Goal: Manage account settings

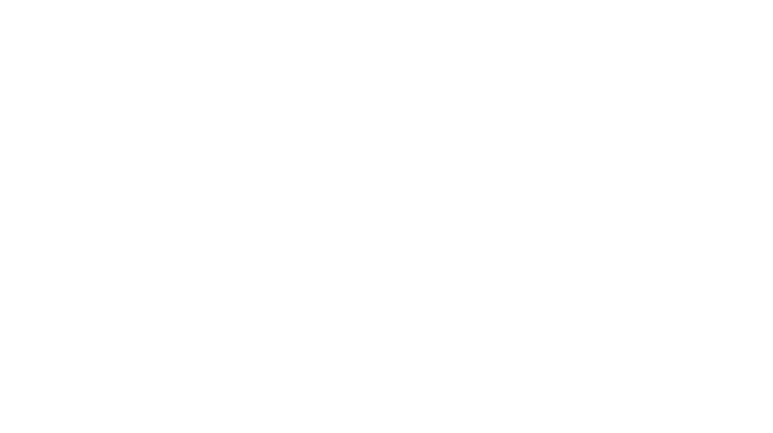
click at [579, 3] on html at bounding box center [386, 1] width 773 height 3
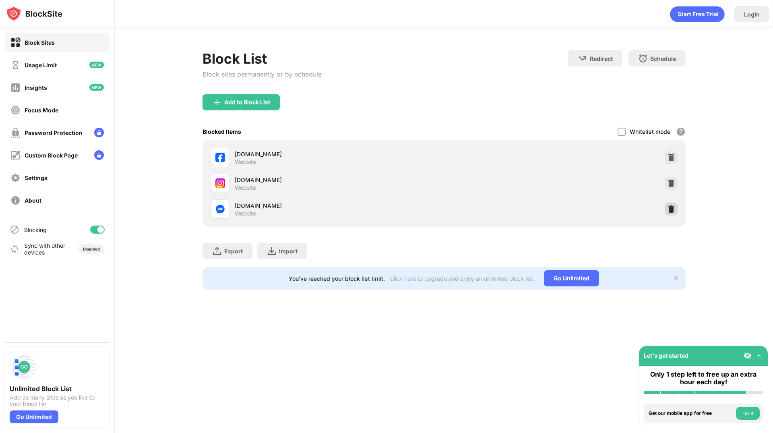
click at [670, 207] on img at bounding box center [671, 209] width 8 height 8
